Goal: Transaction & Acquisition: Obtain resource

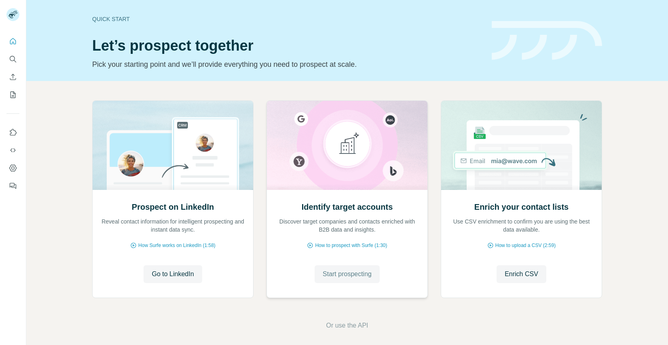
click at [350, 267] on button "Start prospecting" at bounding box center [347, 274] width 65 height 18
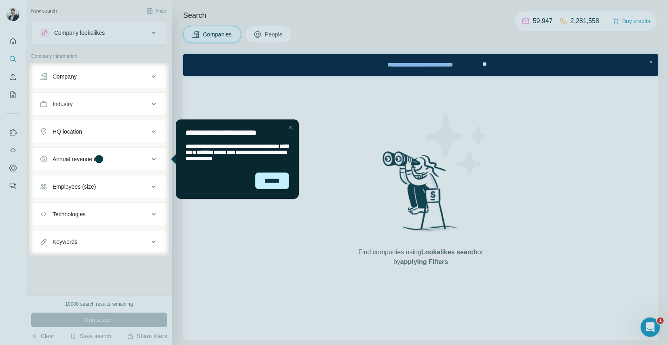
click at [274, 178] on div "******" at bounding box center [272, 180] width 34 height 17
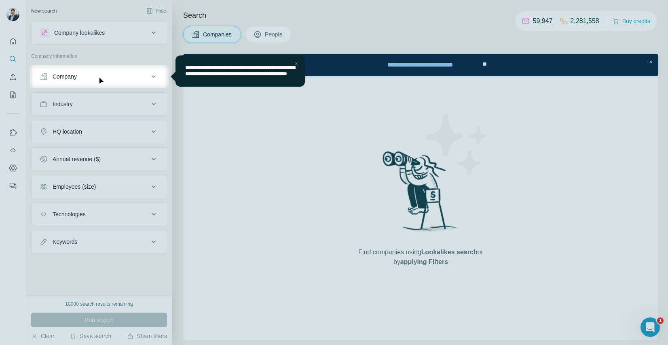
click at [107, 75] on div "Company" at bounding box center [94, 76] width 109 height 8
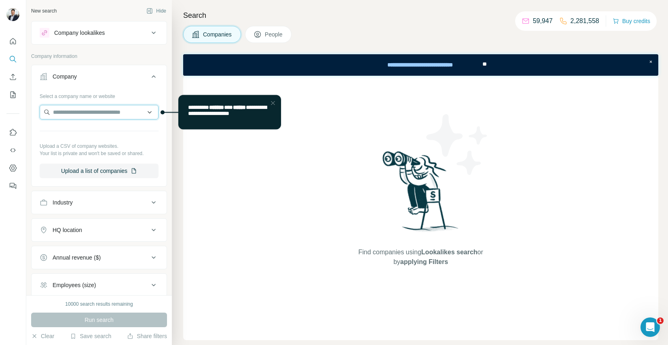
click at [81, 111] on input "text" at bounding box center [99, 112] width 119 height 15
paste input "**********"
type input "**********"
click at [102, 128] on p "Futra Solutions" at bounding box center [82, 130] width 39 height 8
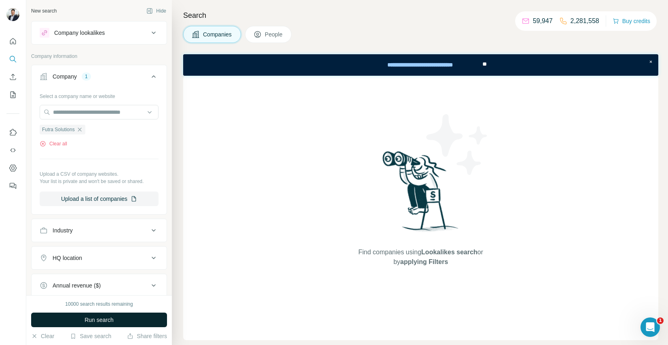
click at [87, 320] on span "Run search" at bounding box center [99, 319] width 29 height 8
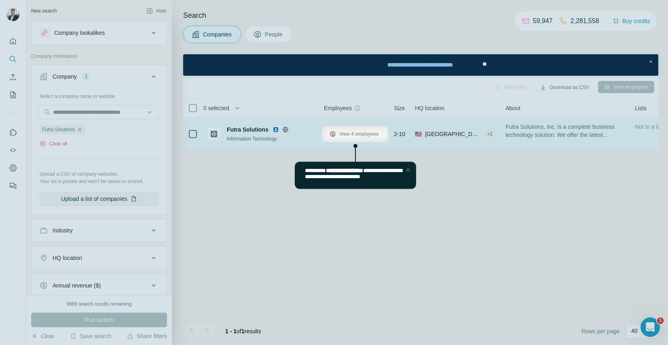
click at [348, 137] on span "View 4 employees" at bounding box center [358, 133] width 39 height 7
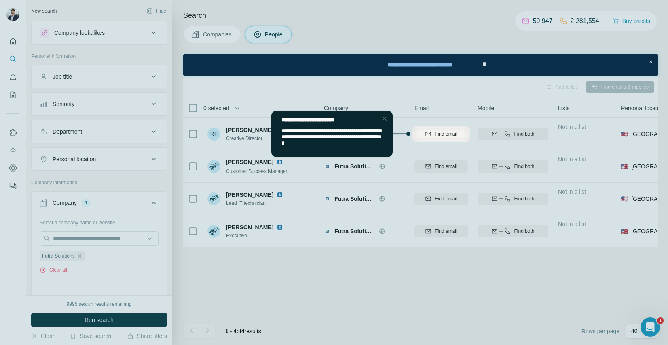
click at [385, 119] on div "Close Step" at bounding box center [385, 119] width 10 height 10
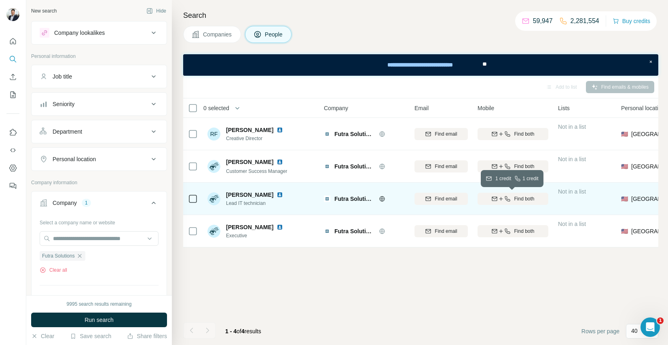
click at [512, 199] on div "Find both" at bounding box center [513, 198] width 71 height 7
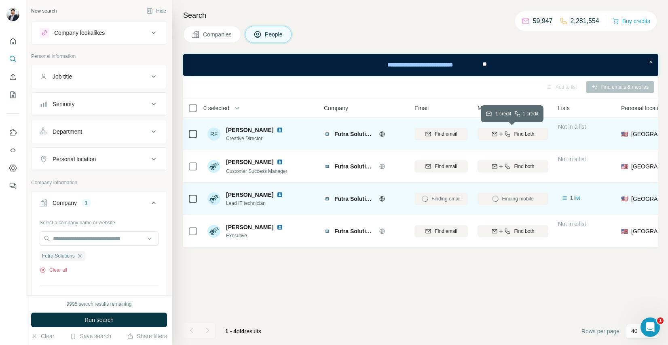
click at [516, 134] on span "Find both" at bounding box center [524, 133] width 20 height 7
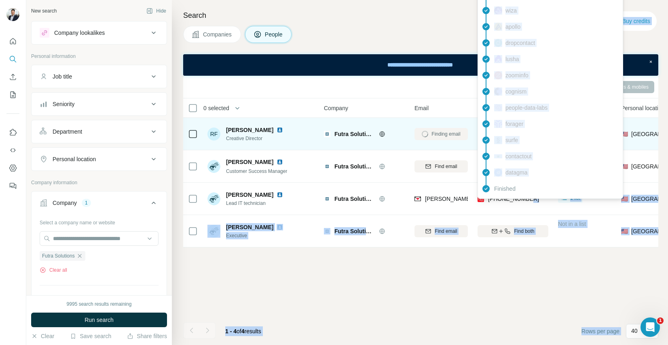
drag, startPoint x: 530, startPoint y: 197, endPoint x: 493, endPoint y: 197, distance: 36.8
click at [493, 197] on body "New search Hide Company lookalikes Personal information Job title Seniority Dep…" at bounding box center [334, 172] width 668 height 345
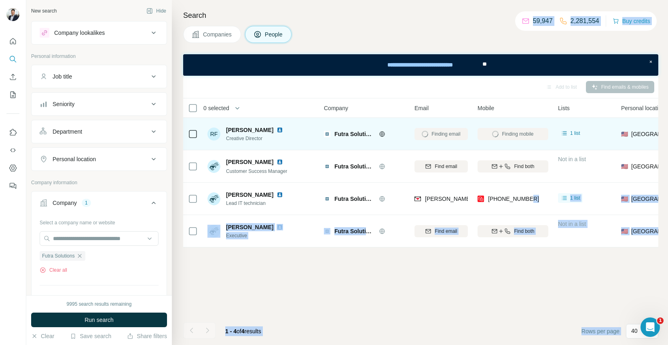
click at [520, 261] on div "Add to list Find emails & mobiles 0 selected People Company Email Mobile Lists …" at bounding box center [420, 210] width 475 height 269
click at [549, 273] on div "Add to list Find emails & mobiles 0 selected People Company Email Mobile Lists …" at bounding box center [420, 210] width 475 height 269
click at [522, 267] on div "Add to list Find emails & mobiles 0 selected People Company Email Mobile Lists …" at bounding box center [420, 210] width 475 height 269
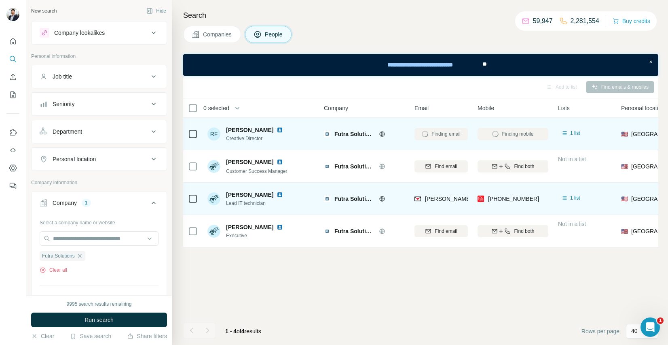
click at [479, 214] on td "[PHONE_NUMBER]" at bounding box center [513, 198] width 80 height 32
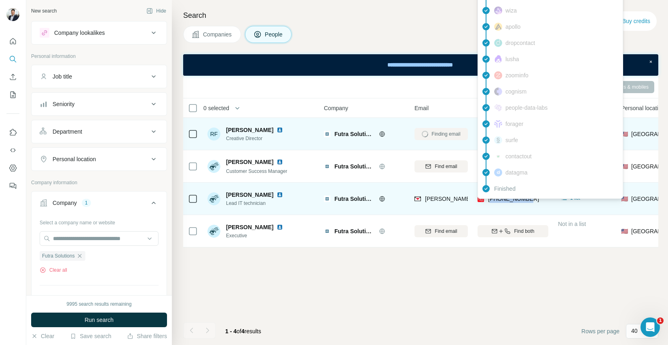
drag, startPoint x: 529, startPoint y: 198, endPoint x: 492, endPoint y: 202, distance: 37.5
click at [492, 202] on div "[PHONE_NUMBER]" at bounding box center [513, 198] width 71 height 22
click at [496, 202] on div "[PHONE_NUMBER]" at bounding box center [508, 200] width 61 height 10
click at [498, 199] on span "[PHONE_NUMBER]" at bounding box center [513, 198] width 51 height 6
drag, startPoint x: 538, startPoint y: 200, endPoint x: 491, endPoint y: 201, distance: 46.5
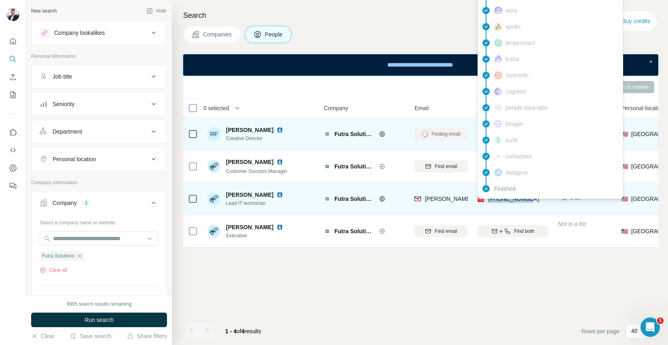
click at [491, 201] on div "[PHONE_NUMBER]" at bounding box center [513, 198] width 71 height 22
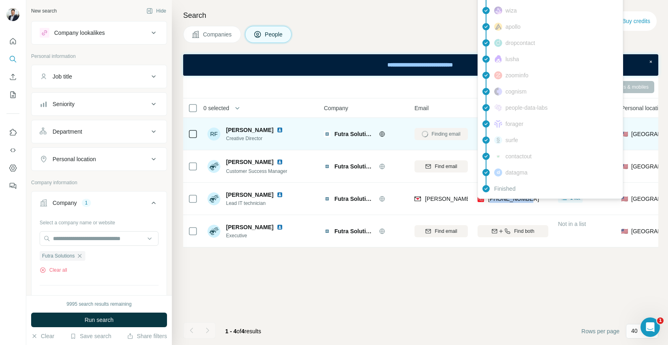
copy span "19196237205"
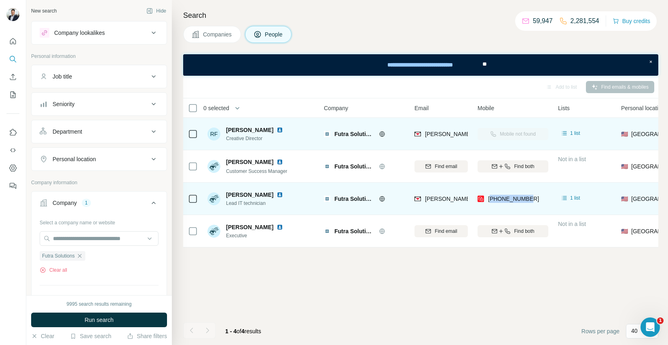
click at [277, 195] on img at bounding box center [280, 194] width 6 height 6
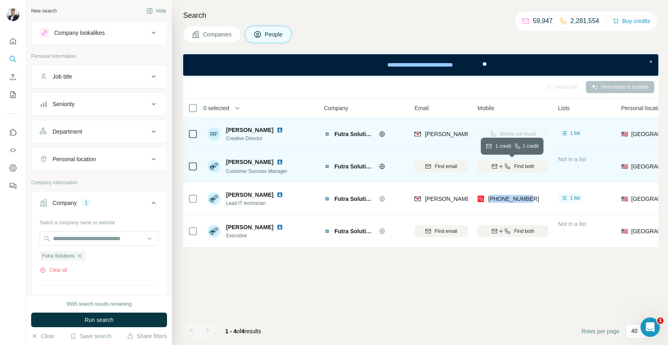
click at [537, 169] on div "Find both" at bounding box center [513, 166] width 71 height 7
